Goal: Task Accomplishment & Management: Complete application form

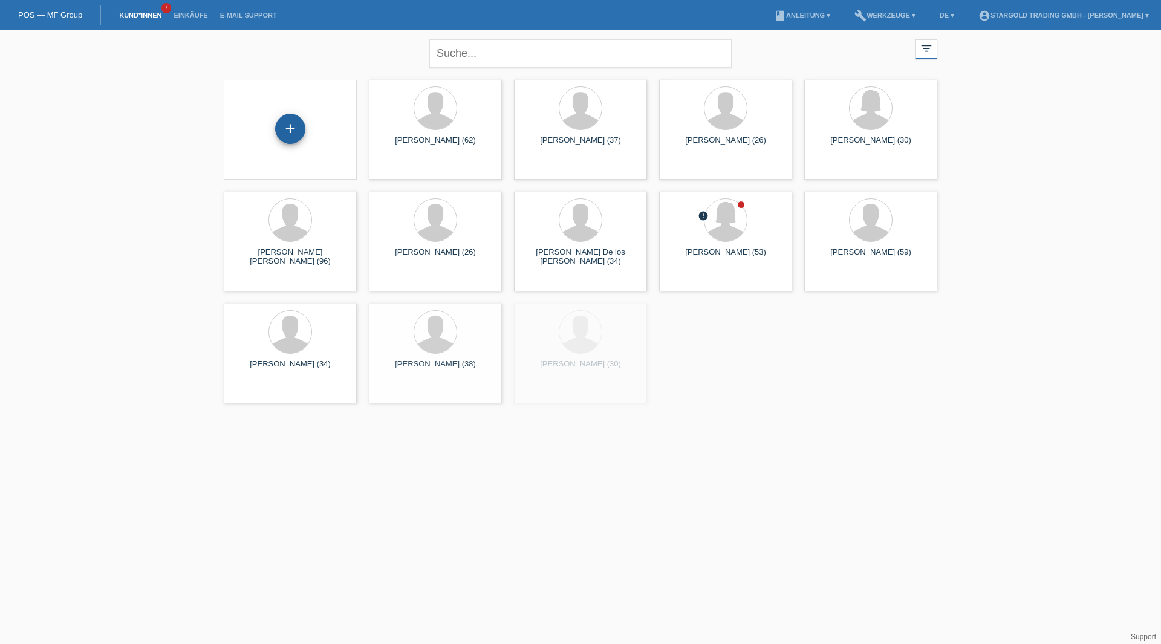
click at [297, 120] on div "+" at bounding box center [290, 129] width 30 height 30
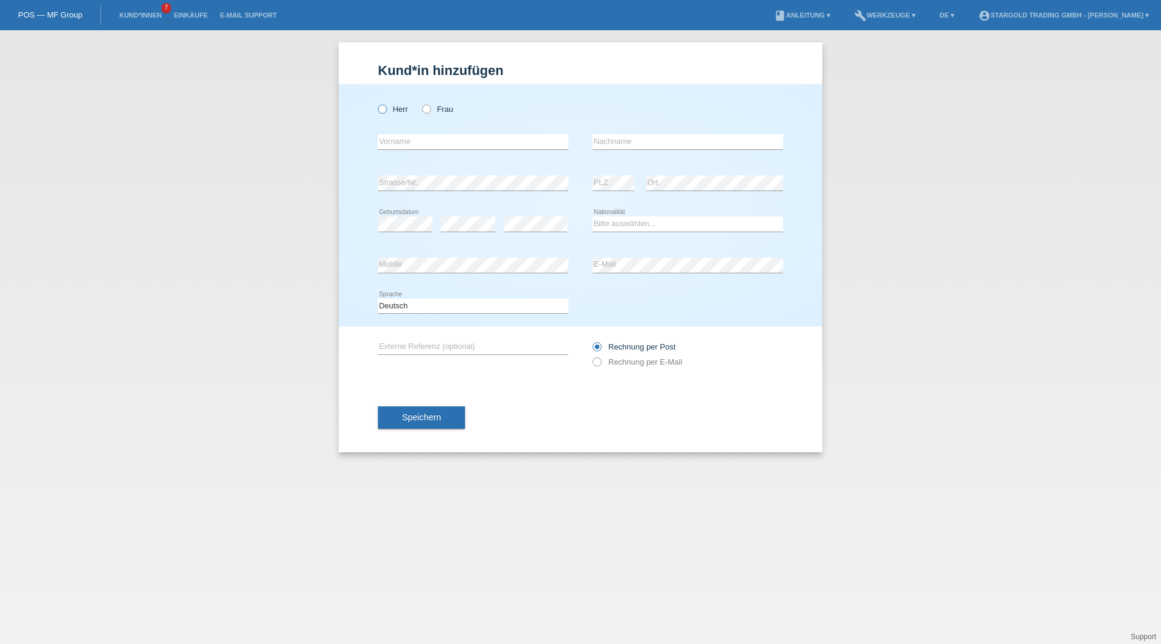
click at [395, 109] on label "Herr" at bounding box center [393, 109] width 30 height 9
click at [386, 109] on input "Herr" at bounding box center [382, 109] width 8 height 8
radio input "true"
click at [448, 151] on div "error Vorname" at bounding box center [473, 142] width 190 height 41
click at [448, 145] on input "text" at bounding box center [473, 141] width 190 height 15
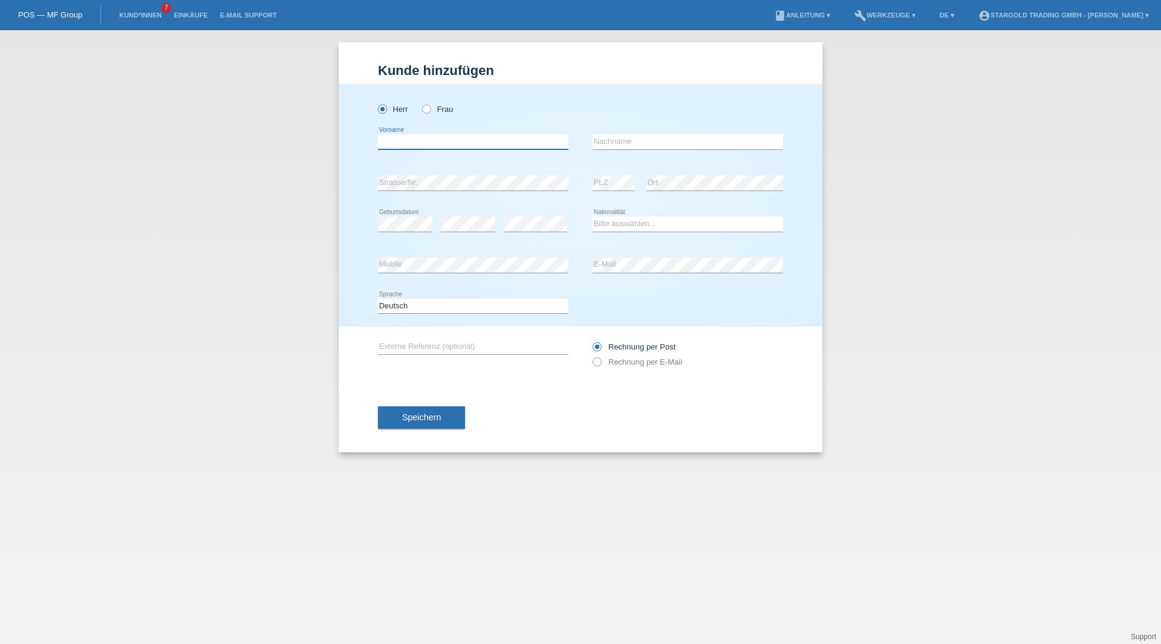
paste input "Pedro"
type input "Pedro"
click at [667, 123] on div "error Nachname" at bounding box center [688, 142] width 190 height 41
click at [667, 137] on input "text" at bounding box center [688, 141] width 190 height 15
paste input "Martins"
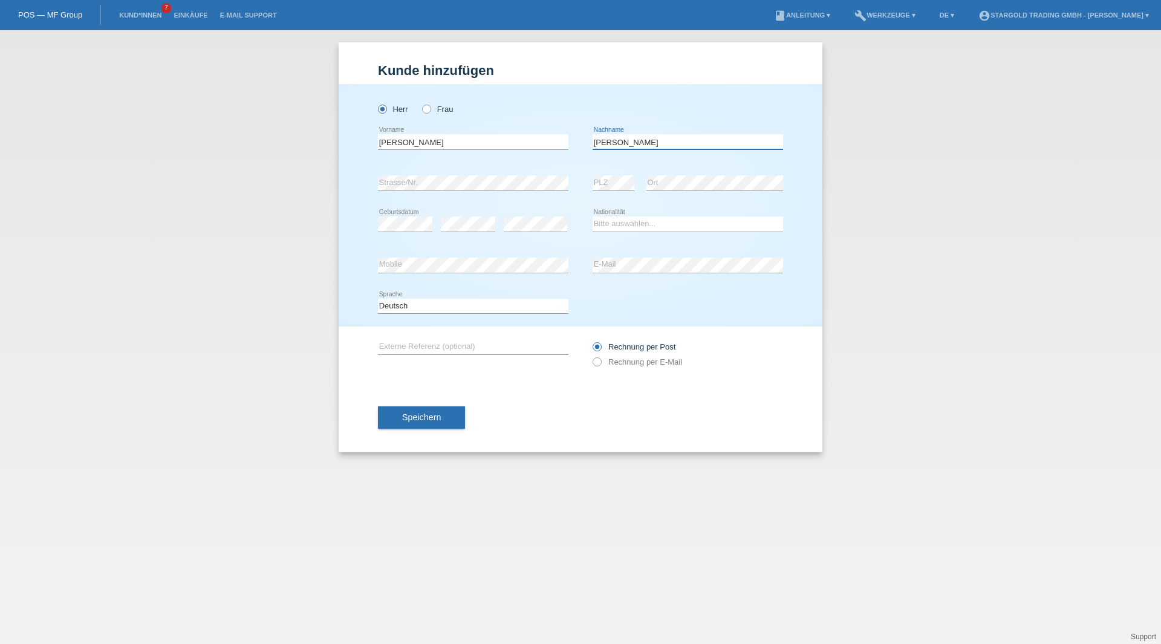
type input "Martins"
click at [405, 234] on div "error Geburtsdatum" at bounding box center [405, 224] width 54 height 41
click at [628, 221] on select "Bitte auswählen... Schweiz Deutschland Liechtenstein Österreich ------------ Af…" at bounding box center [688, 223] width 190 height 15
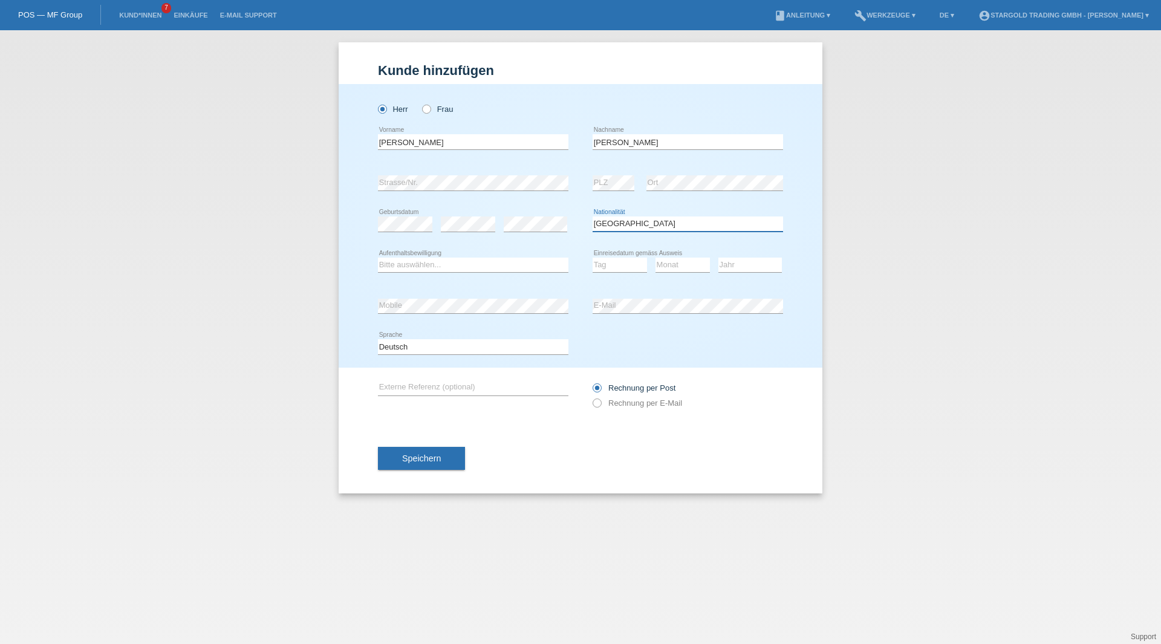
click at [633, 225] on select "Bitte auswählen... Schweiz Deutschland Liechtenstein Österreich ------------ Af…" at bounding box center [688, 223] width 190 height 15
select select "PT"
click at [593, 216] on select "Bitte auswählen... Schweiz Deutschland Liechtenstein Österreich ------------ Af…" at bounding box center [688, 223] width 190 height 15
click at [438, 271] on div "Bitte auswählen... C B B - Flüchtlingsstatus Andere error Aufenthaltsbewilligung" at bounding box center [473, 265] width 190 height 15
select select "C"
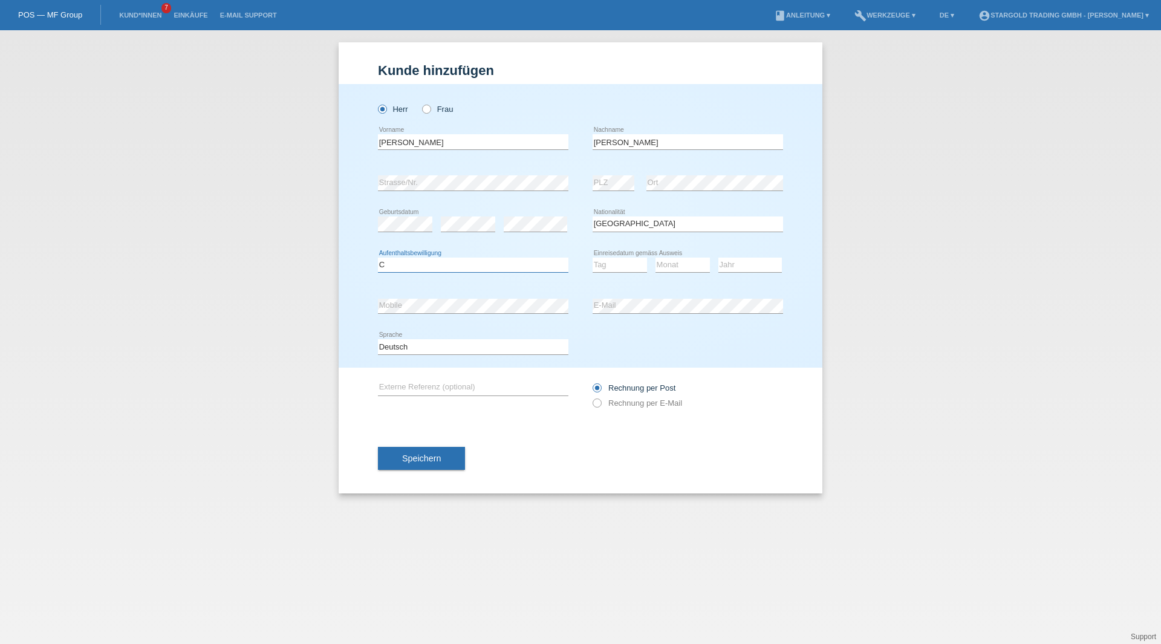
click at [378, 258] on select "Bitte auswählen... C B B - Flüchtlingsstatus Andere" at bounding box center [473, 265] width 190 height 15
click at [625, 262] on select "Tag 01 02 03 04 05 06 07 08 09 10 11" at bounding box center [620, 265] width 54 height 15
select select "23"
click at [593, 258] on select "Tag 01 02 03 04 05 06 07 08 09 10 11" at bounding box center [620, 265] width 54 height 15
click at [676, 259] on select "Monat 01 02 03 04 05 06 07 08 09 10 11" at bounding box center [682, 265] width 54 height 15
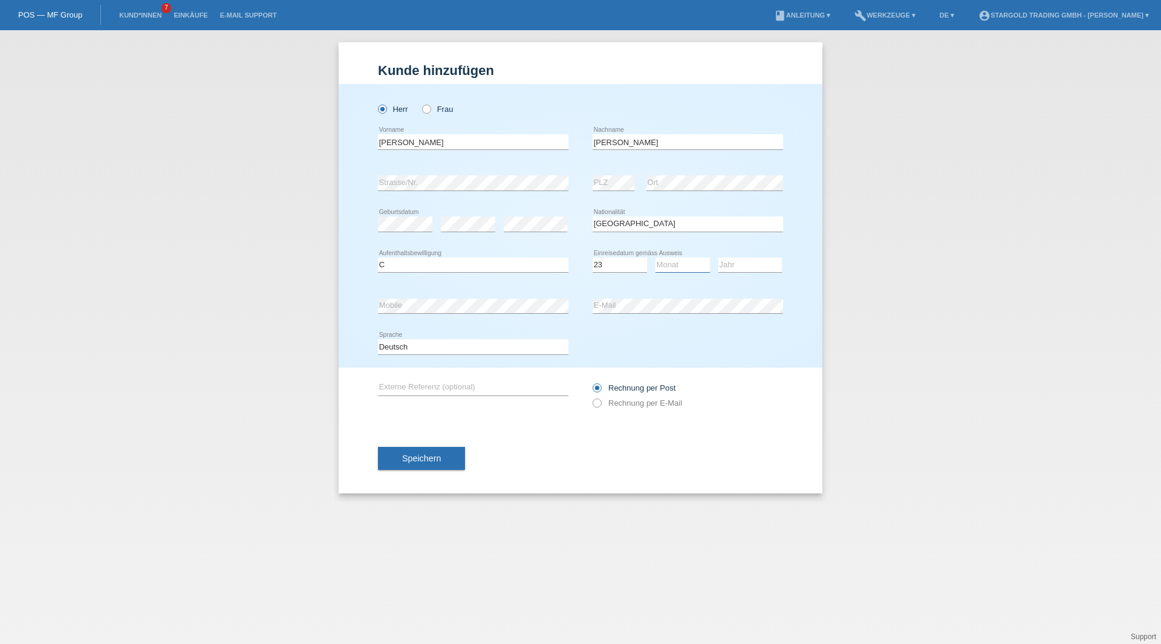
select select "06"
click at [655, 258] on select "Monat 01 02 03 04 05 06 07 08 09 10 11" at bounding box center [682, 265] width 54 height 15
click at [752, 262] on select "Jahr 2025 2024 2023 2022 2021 2020 2019 2018 2017 2016 2015 2014 2013 2012 2011…" at bounding box center [749, 265] width 63 height 15
select select "2005"
click at [718, 258] on select "Jahr 2025 2024 2023 2022 2021 2020 2019 2018 2017 2016 2015 2014 2013 2012 2011…" at bounding box center [749, 265] width 63 height 15
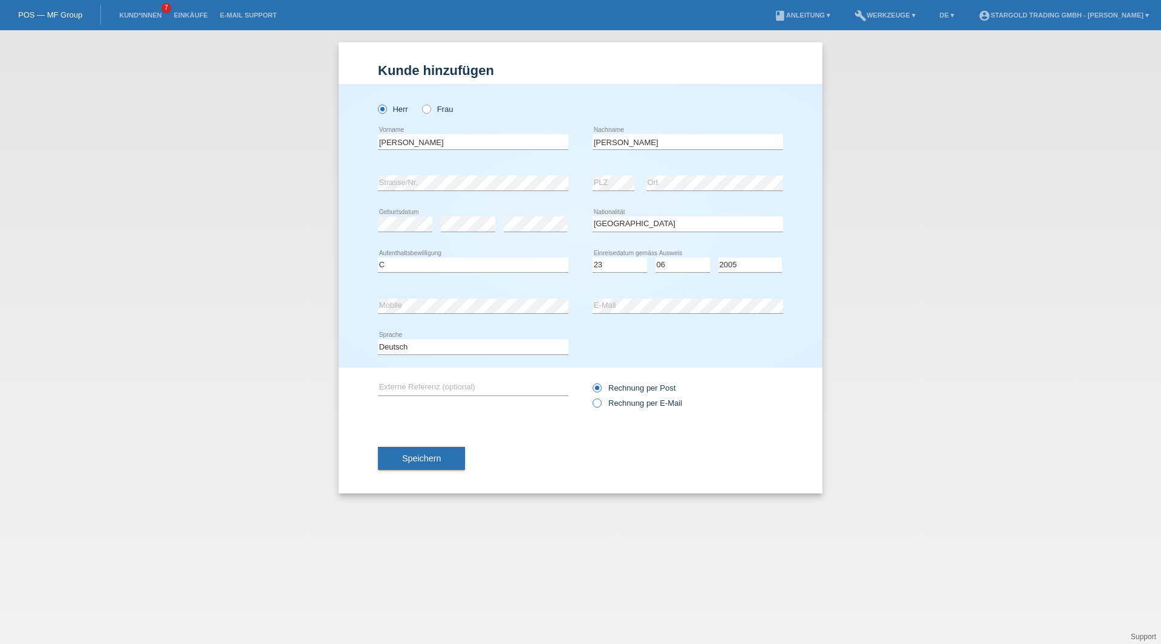
click at [621, 398] on label "Rechnung per E-Mail" at bounding box center [637, 402] width 89 height 9
click at [600, 398] on input "Rechnung per E-Mail" at bounding box center [597, 405] width 8 height 15
radio input "true"
click at [410, 462] on span "Speichern" at bounding box center [421, 458] width 39 height 10
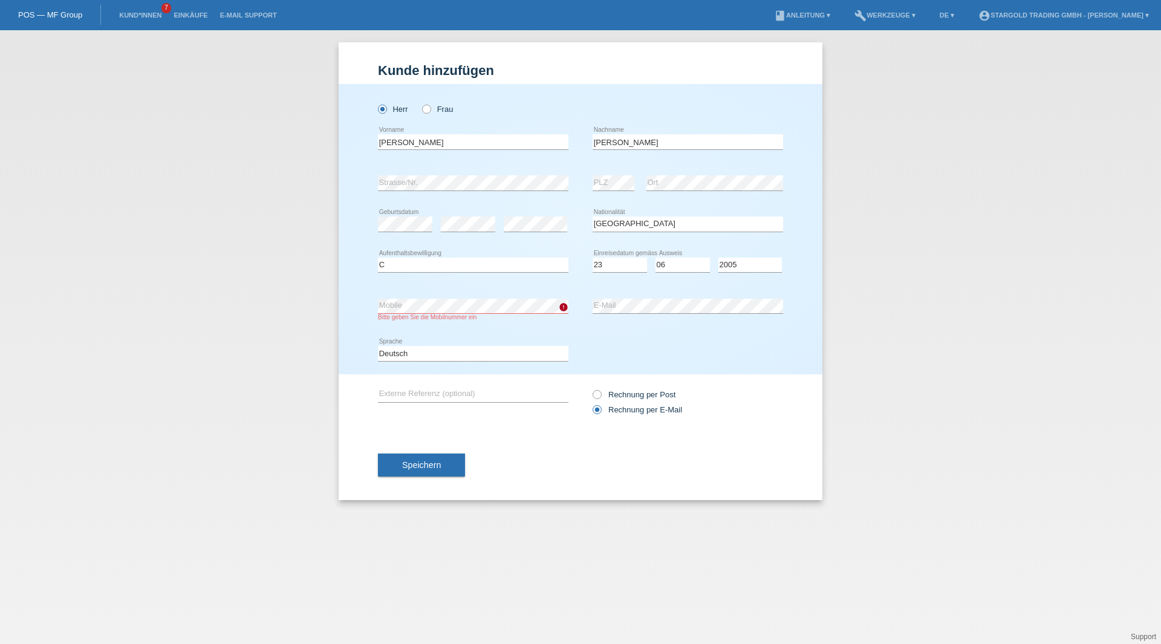
click at [446, 450] on div "Speichern" at bounding box center [580, 465] width 405 height 70
click at [449, 462] on button "Speichern" at bounding box center [421, 464] width 87 height 23
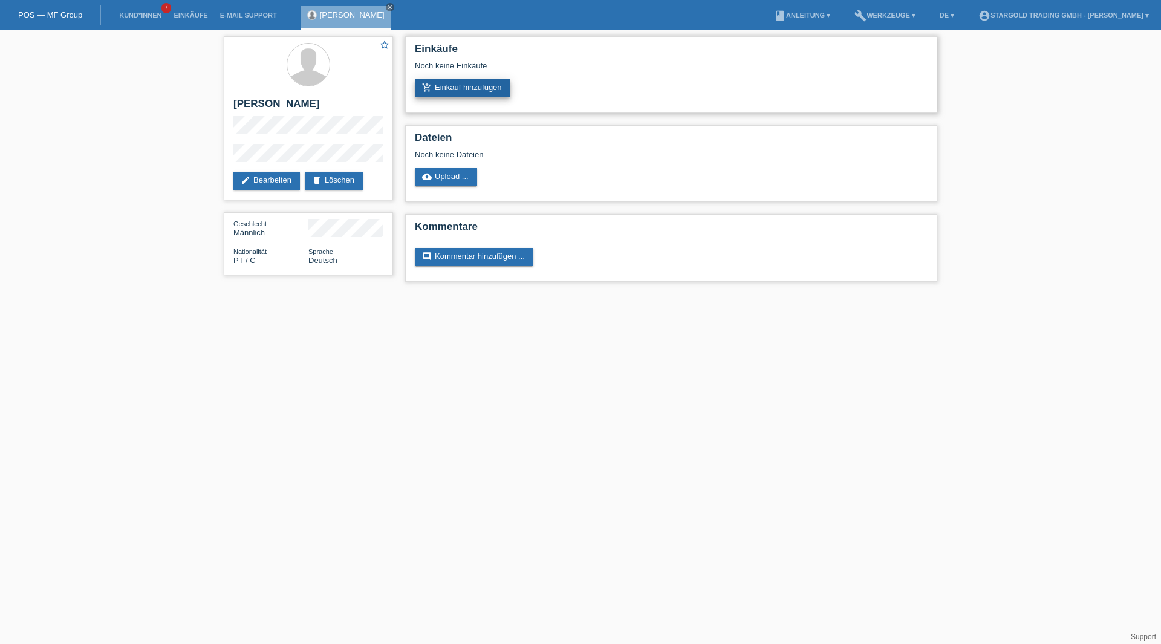
click at [475, 82] on link "add_shopping_cart Einkauf hinzufügen" at bounding box center [463, 88] width 96 height 18
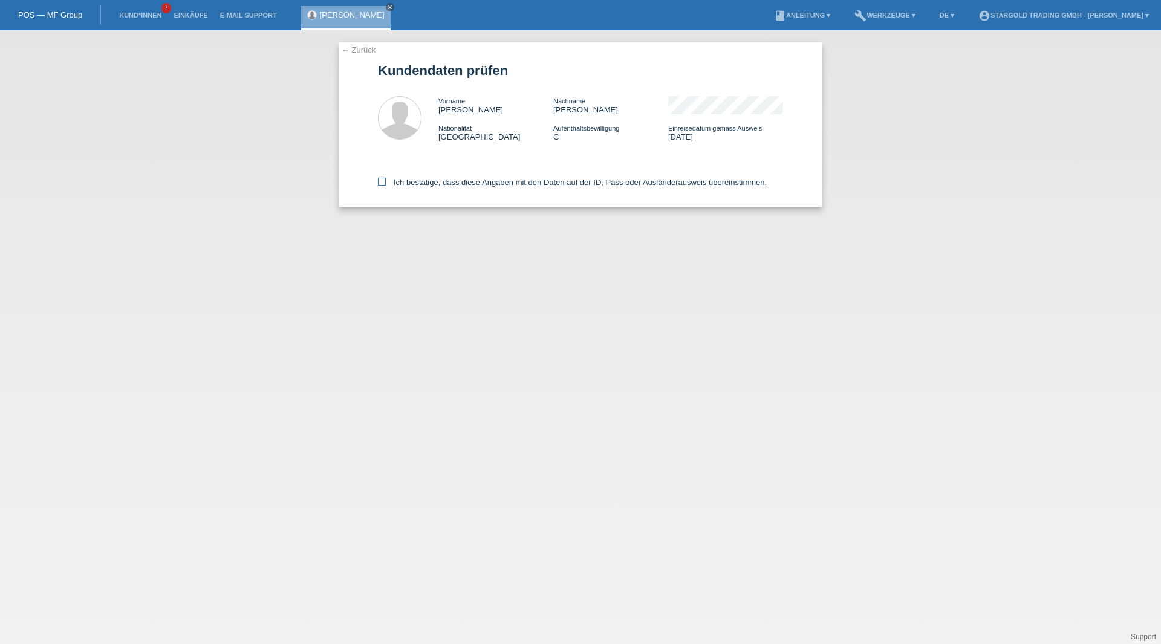
click at [395, 180] on label "Ich bestätige, dass diese Angaben mit den Daten auf der ID, Pass oder Ausländer…" at bounding box center [572, 182] width 389 height 9
click at [386, 180] on input "Ich bestätige, dass diese Angaben mit den Daten auf der ID, Pass oder Ausländer…" at bounding box center [382, 182] width 8 height 8
checkbox input "true"
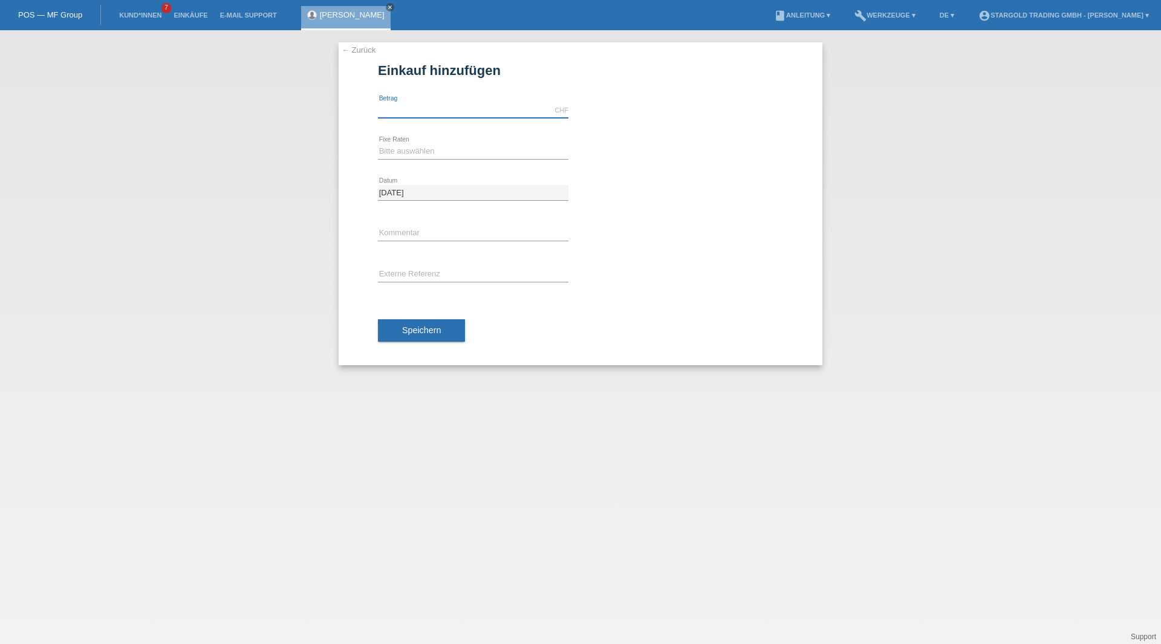
click at [504, 114] on input "text" at bounding box center [473, 110] width 190 height 15
type input "8690.00"
click at [479, 144] on select "Bitte auswählen 6 Raten 12 Raten 18 Raten 24 Raten 36 Raten 48 Raten" at bounding box center [473, 151] width 190 height 15
select select "497"
click at [378, 144] on select "Bitte auswählen 6 Raten 12 Raten 18 Raten 24 Raten 36 Raten 48 Raten" at bounding box center [473, 151] width 190 height 15
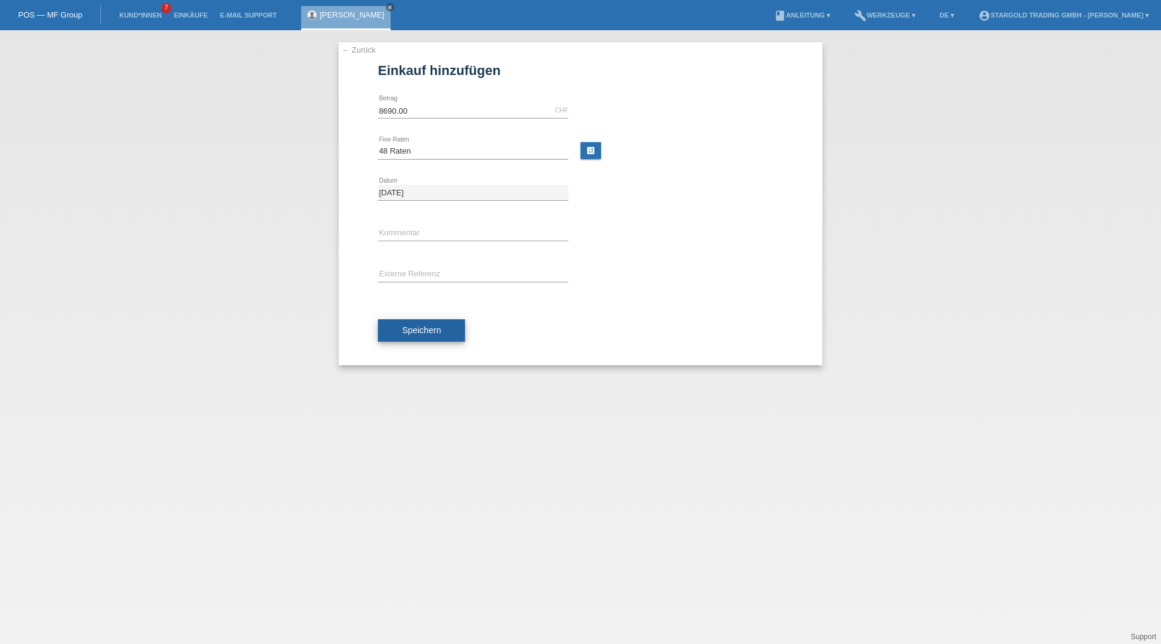
click at [424, 335] on button "Speichern" at bounding box center [421, 330] width 87 height 23
